Goal: Information Seeking & Learning: Learn about a topic

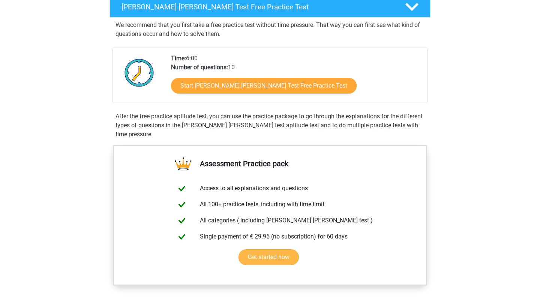
scroll to position [126, 0]
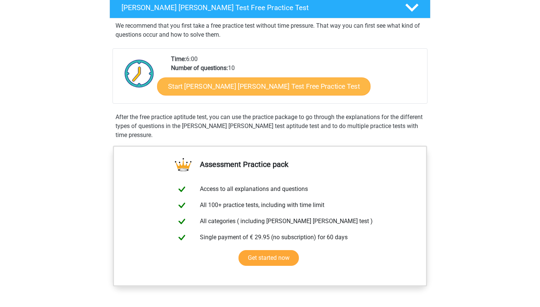
click at [256, 90] on link "Start Watson Glaser Test Free Practice Test" at bounding box center [263, 87] width 213 height 18
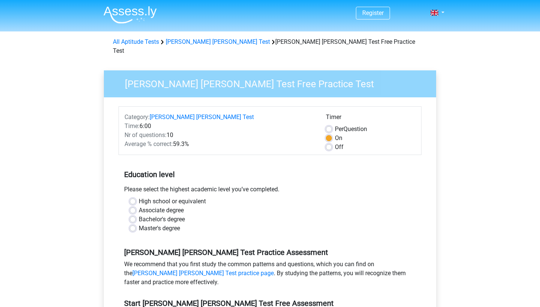
click at [190, 197] on label "High school or equivalent" at bounding box center [172, 201] width 67 height 9
click at [136, 197] on input "High school or equivalent" at bounding box center [133, 200] width 6 height 7
radio input "true"
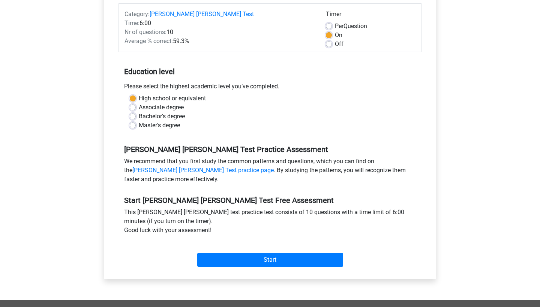
scroll to position [103, 0]
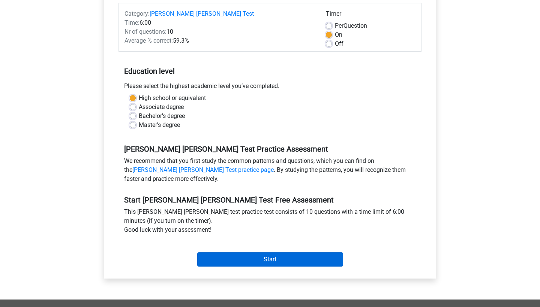
click at [233, 253] on input "Start" at bounding box center [270, 260] width 146 height 14
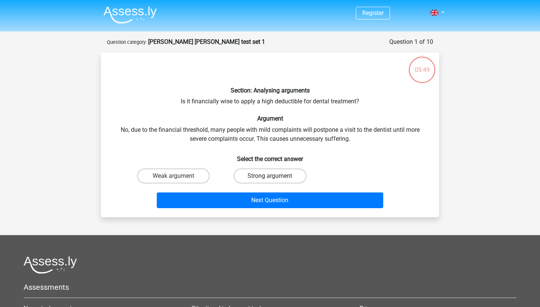
click at [251, 174] on label "Strong argument" at bounding box center [270, 176] width 72 height 15
click at [270, 176] on input "Strong argument" at bounding box center [272, 178] width 5 height 5
radio input "true"
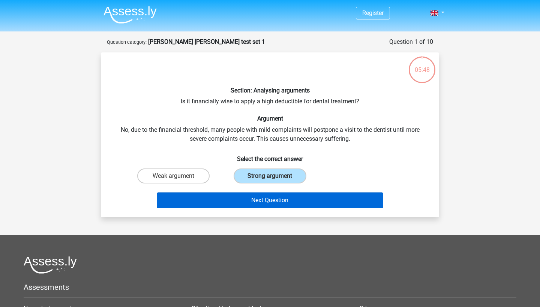
click at [249, 198] on button "Next Question" at bounding box center [270, 201] width 227 height 16
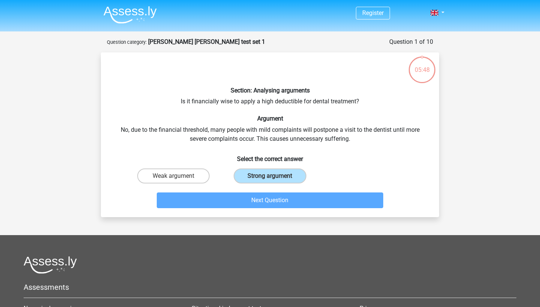
scroll to position [37, 0]
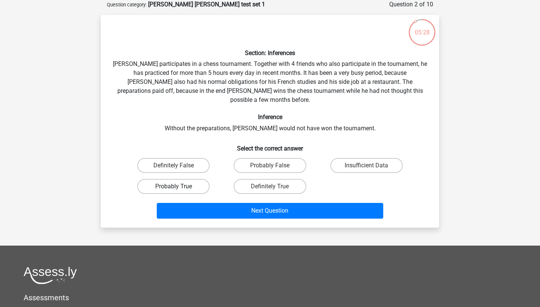
click at [195, 179] on label "Probably True" at bounding box center [173, 186] width 72 height 15
click at [178, 187] on input "Probably True" at bounding box center [176, 189] width 5 height 5
radio input "true"
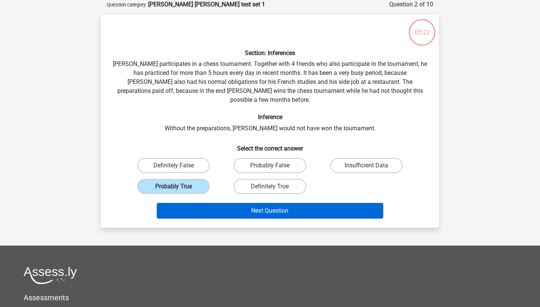
click at [227, 203] on button "Next Question" at bounding box center [270, 211] width 227 height 16
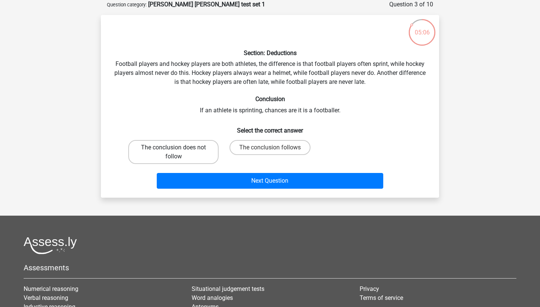
click at [182, 142] on label "The conclusion does not follow" at bounding box center [173, 152] width 90 height 24
click at [178, 148] on input "The conclusion does not follow" at bounding box center [176, 150] width 5 height 5
radio input "true"
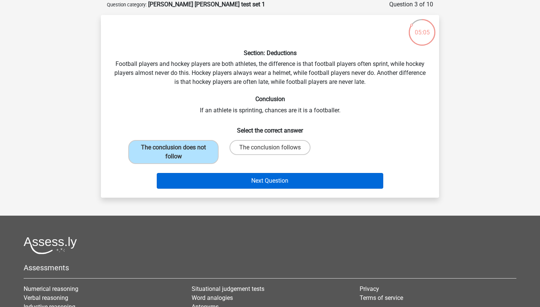
click at [205, 177] on button "Next Question" at bounding box center [270, 181] width 227 height 16
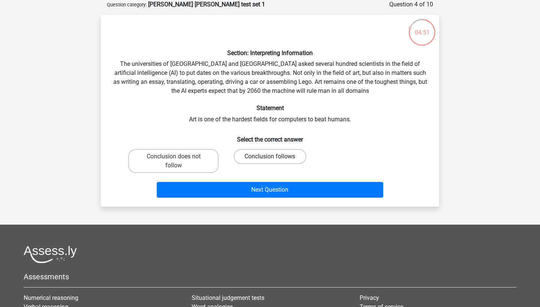
click at [256, 156] on label "Conclusion follows" at bounding box center [270, 156] width 72 height 15
click at [270, 157] on input "Conclusion follows" at bounding box center [272, 159] width 5 height 5
radio input "true"
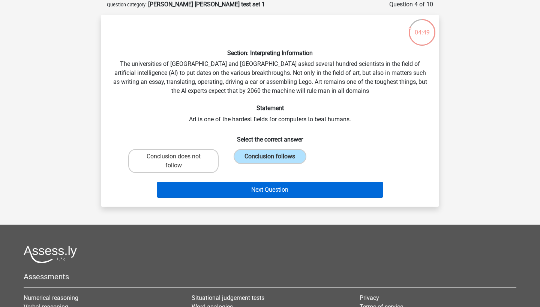
click at [238, 188] on button "Next Question" at bounding box center [270, 190] width 227 height 16
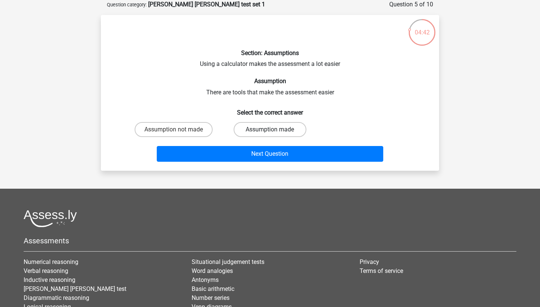
click at [252, 130] on label "Assumption made" at bounding box center [270, 129] width 72 height 15
click at [270, 130] on input "Assumption made" at bounding box center [272, 132] width 5 height 5
radio input "true"
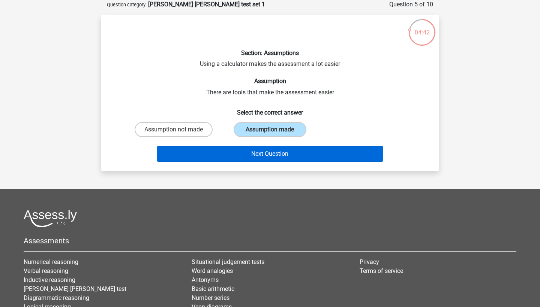
click at [252, 151] on button "Next Question" at bounding box center [270, 154] width 227 height 16
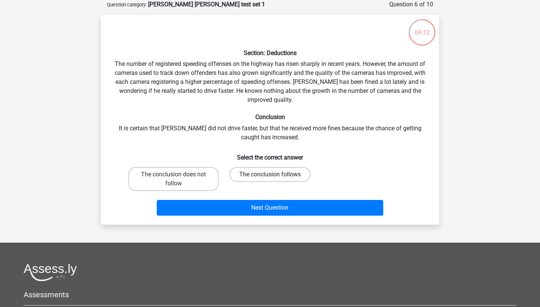
click at [266, 172] on label "The conclusion follows" at bounding box center [269, 174] width 81 height 15
click at [270, 175] on input "The conclusion follows" at bounding box center [272, 177] width 5 height 5
radio input "true"
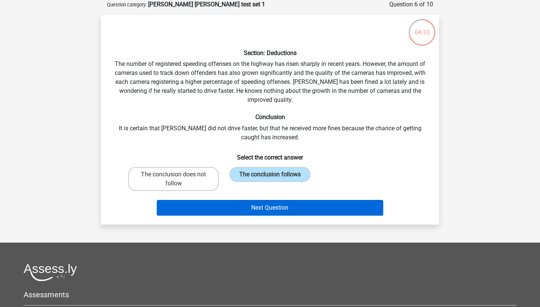
click at [276, 211] on button "Next Question" at bounding box center [270, 208] width 227 height 16
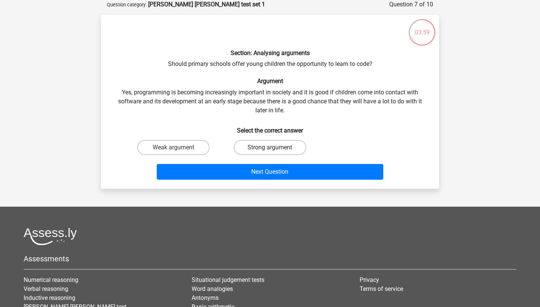
click at [252, 143] on label "Strong argument" at bounding box center [270, 147] width 72 height 15
click at [270, 148] on input "Strong argument" at bounding box center [272, 150] width 5 height 5
radio input "true"
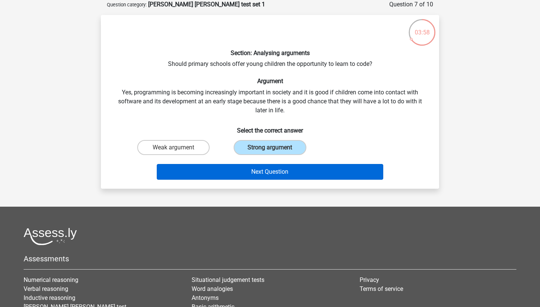
click at [256, 167] on button "Next Question" at bounding box center [270, 172] width 227 height 16
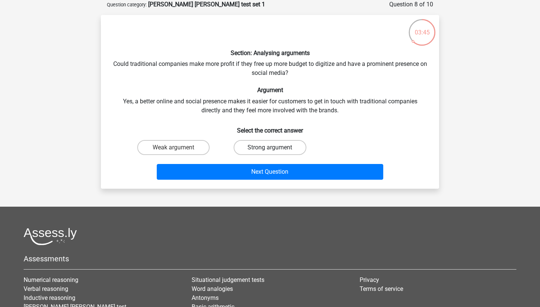
click at [268, 147] on label "Strong argument" at bounding box center [270, 147] width 72 height 15
click at [270, 148] on input "Strong argument" at bounding box center [272, 150] width 5 height 5
radio input "true"
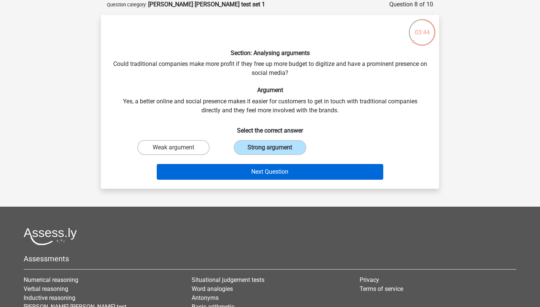
click at [268, 166] on button "Next Question" at bounding box center [270, 172] width 227 height 16
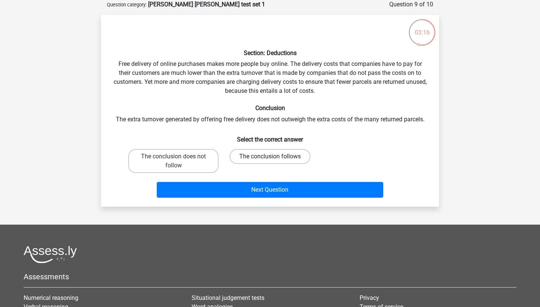
click at [265, 159] on label "The conclusion follows" at bounding box center [269, 156] width 81 height 15
click at [270, 159] on input "The conclusion follows" at bounding box center [272, 159] width 5 height 5
radio input "true"
click at [183, 160] on label "The conclusion does not follow" at bounding box center [173, 161] width 90 height 24
click at [178, 160] on input "The conclusion does not follow" at bounding box center [176, 159] width 5 height 5
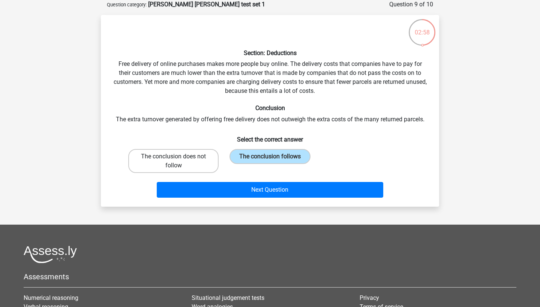
radio input "true"
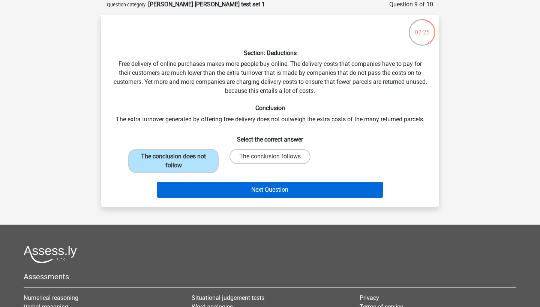
click at [276, 191] on button "Next Question" at bounding box center [270, 190] width 227 height 16
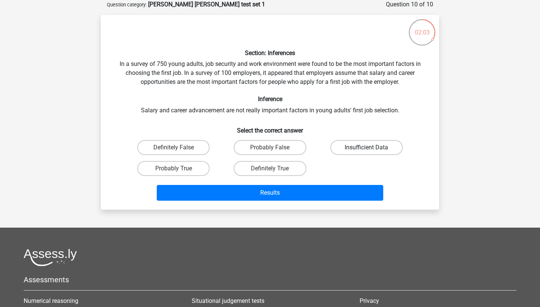
click at [352, 146] on label "Insufficient Data" at bounding box center [366, 147] width 72 height 15
click at [366, 148] on input "Insufficient Data" at bounding box center [368, 150] width 5 height 5
radio input "true"
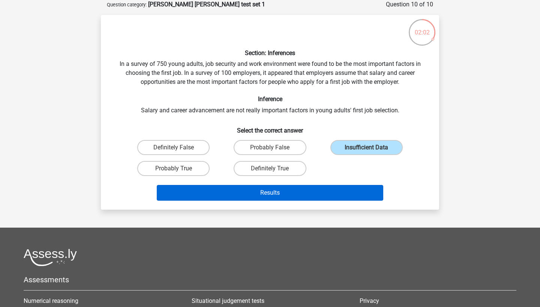
click at [332, 196] on button "Results" at bounding box center [270, 193] width 227 height 16
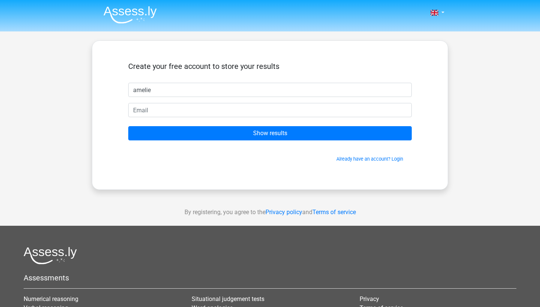
type input "amelie"
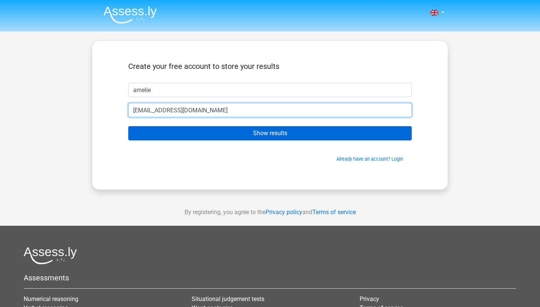
type input "[EMAIL_ADDRESS][DOMAIN_NAME]"
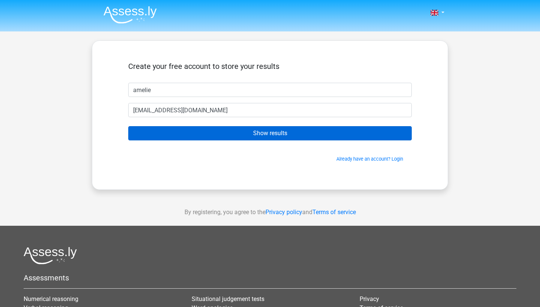
click at [276, 132] on input "Show results" at bounding box center [269, 133] width 283 height 14
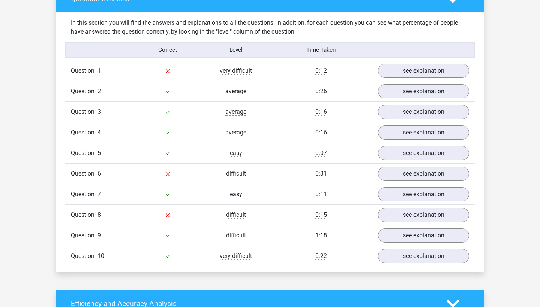
scroll to position [572, 0]
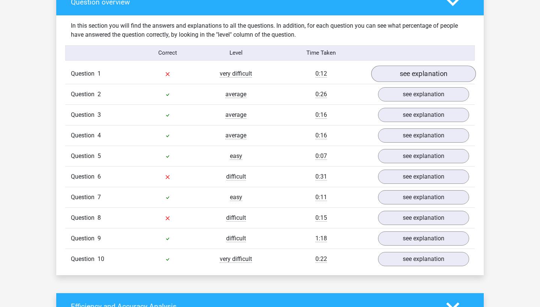
click at [415, 66] on link "see explanation" at bounding box center [423, 74] width 105 height 16
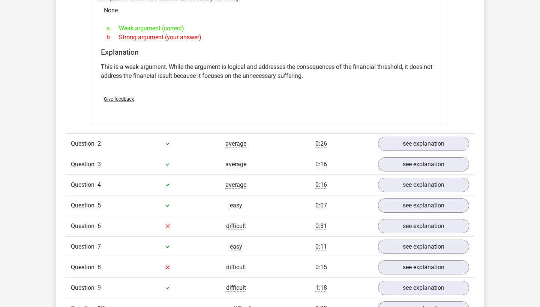
scroll to position [734, 0]
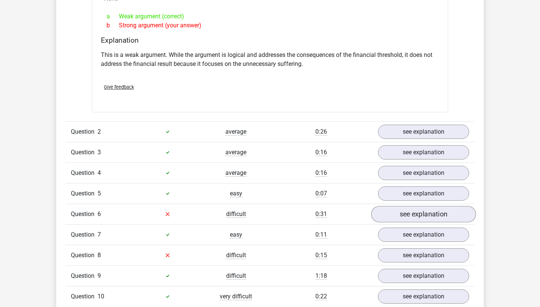
click at [402, 208] on link "see explanation" at bounding box center [423, 214] width 105 height 16
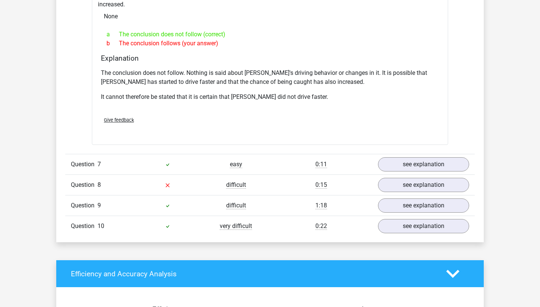
scroll to position [1058, 0]
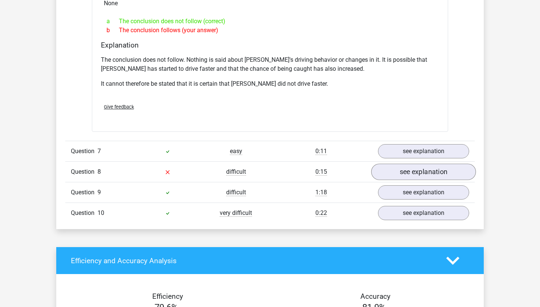
click at [413, 164] on link "see explanation" at bounding box center [423, 172] width 105 height 16
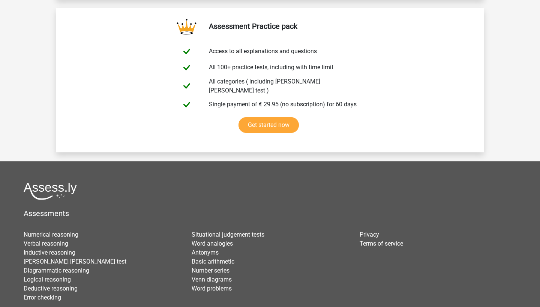
scroll to position [1908, 0]
